Goal: Task Accomplishment & Management: Manage account settings

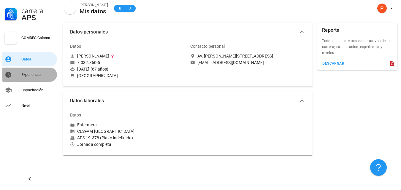
click at [31, 75] on div "Experiencia" at bounding box center [37, 74] width 33 height 5
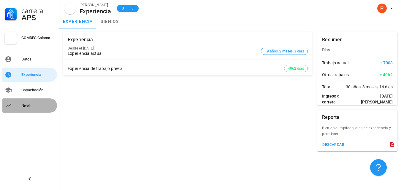
click at [23, 106] on div "Nivel" at bounding box center [37, 105] width 33 height 5
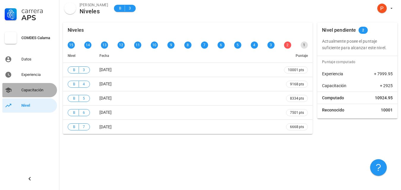
click at [25, 90] on div "Capacitación" at bounding box center [37, 90] width 33 height 5
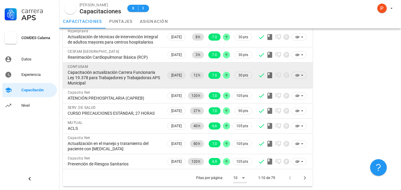
scroll to position [105, 0]
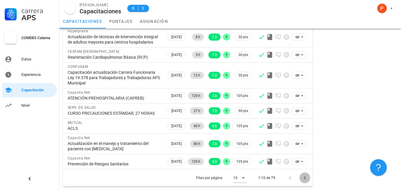
click at [306, 179] on icon "Página siguiente" at bounding box center [304, 177] width 7 height 7
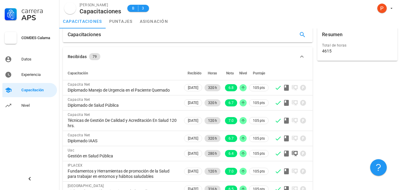
scroll to position [94, 0]
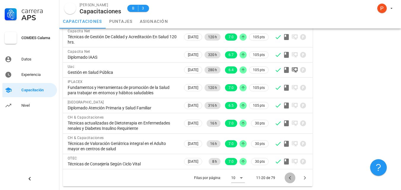
click at [291, 179] on icon "Página anterior" at bounding box center [289, 177] width 7 height 7
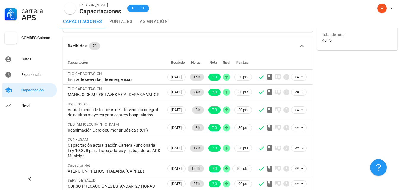
scroll to position [0, 0]
